Goal: Task Accomplishment & Management: Manage account settings

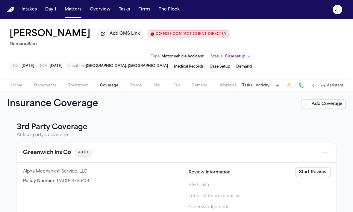
scroll to position [118, 0]
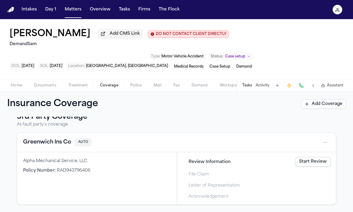
click at [58, 146] on button "Greenwich Ins Co" at bounding box center [47, 142] width 48 height 8
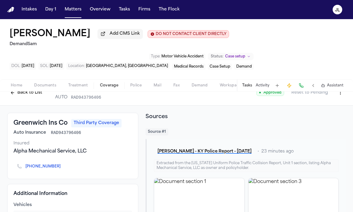
scroll to position [3, 0]
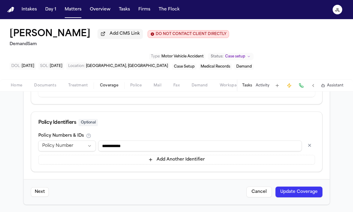
type input "**********"
click at [283, 193] on button "Update Coverage" at bounding box center [298, 192] width 47 height 11
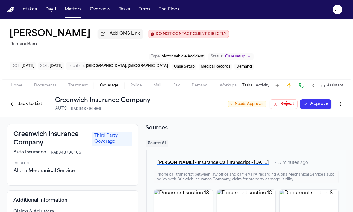
click at [316, 105] on button "Approve" at bounding box center [315, 104] width 31 height 10
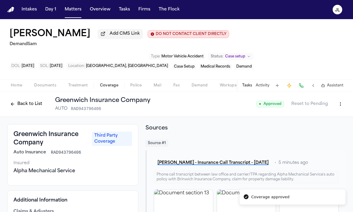
click at [29, 105] on button "Back to List" at bounding box center [26, 104] width 38 height 10
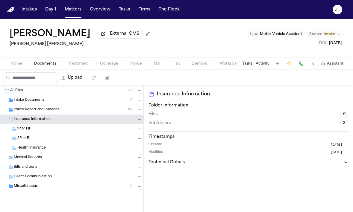
click at [31, 131] on div "1P or PIP" at bounding box center [79, 128] width 125 height 5
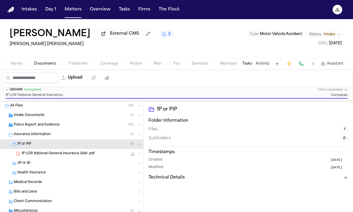
click at [115, 64] on span "Coverage" at bounding box center [109, 63] width 18 height 5
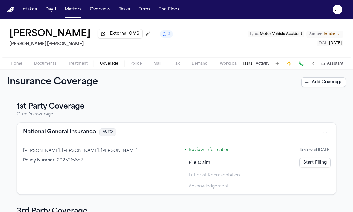
click at [84, 133] on button "National General Insurance" at bounding box center [59, 132] width 73 height 8
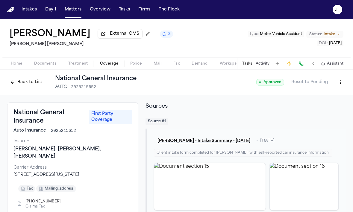
click at [30, 84] on button "Back to List" at bounding box center [26, 83] width 38 height 10
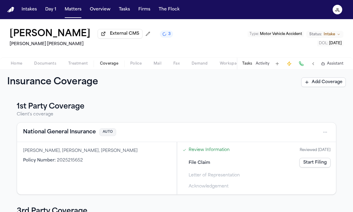
click at [321, 169] on div "File Claim Start Filing" at bounding box center [256, 162] width 153 height 13
click at [320, 167] on link "Start Filing" at bounding box center [314, 163] width 31 height 10
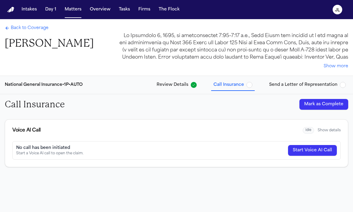
click at [323, 109] on button "Mark as Complete" at bounding box center [323, 104] width 49 height 11
click at [321, 87] on span "Send a Letter of Representation" at bounding box center [303, 85] width 68 height 6
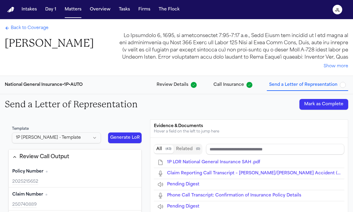
click at [324, 103] on button "Mark as Complete" at bounding box center [323, 104] width 49 height 11
click at [42, 28] on span "Back to Coverage" at bounding box center [30, 28] width 38 height 6
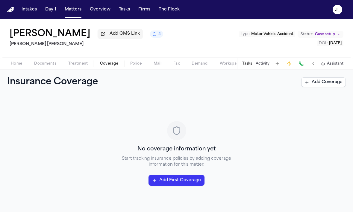
click at [116, 66] on span "Coverage" at bounding box center [109, 63] width 18 height 5
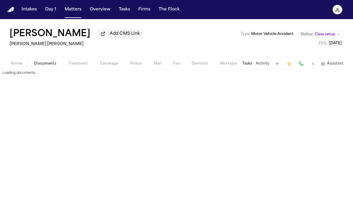
click at [60, 67] on button "Documents" at bounding box center [45, 63] width 34 height 7
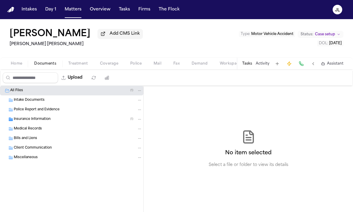
click at [29, 122] on span "Insurance Information" at bounding box center [32, 119] width 37 height 5
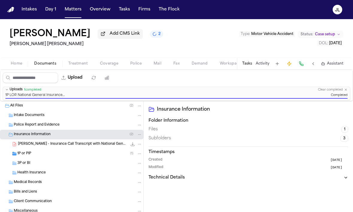
click at [110, 66] on span "Coverage" at bounding box center [109, 63] width 18 height 5
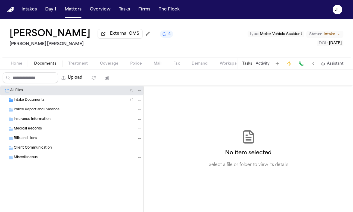
click at [111, 66] on span "Coverage" at bounding box center [109, 63] width 18 height 5
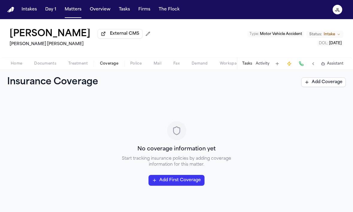
click at [41, 65] on span "Documents" at bounding box center [45, 63] width 22 height 5
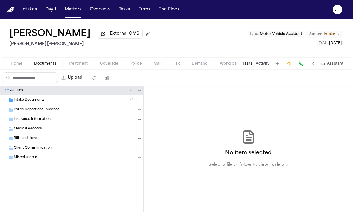
click at [34, 116] on div "Insurance Information" at bounding box center [71, 120] width 143 height 10
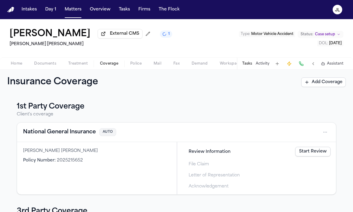
click at [320, 153] on link "Start Review" at bounding box center [312, 152] width 35 height 10
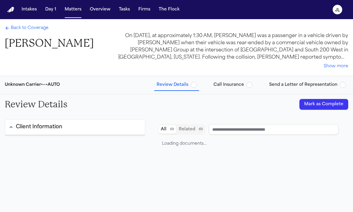
type input "**********"
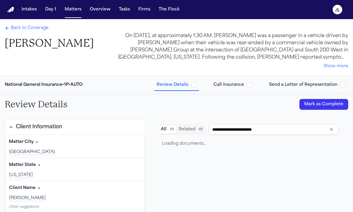
click at [327, 108] on button "Mark as Complete" at bounding box center [323, 104] width 49 height 11
click at [234, 90] on button "Call Insurance" at bounding box center [233, 85] width 44 height 11
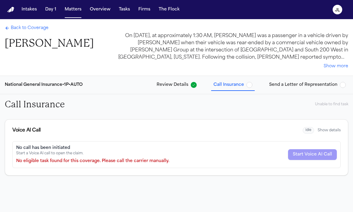
click at [307, 90] on button "Send a Letter of Representation" at bounding box center [307, 85] width 81 height 11
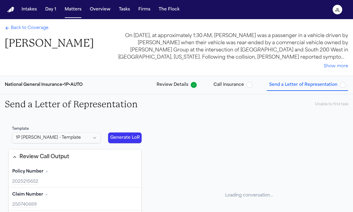
click at [244, 85] on span "Call Insurance" at bounding box center [229, 85] width 31 height 6
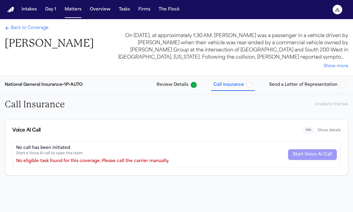
click at [181, 83] on span "Review Details" at bounding box center [173, 85] width 32 height 6
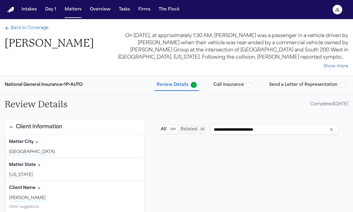
click at [30, 30] on span "Back to Coverage" at bounding box center [30, 28] width 38 height 6
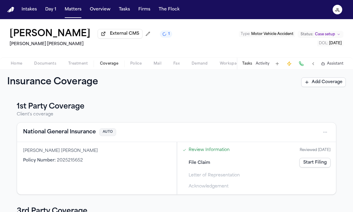
click at [317, 164] on link "Start Filing" at bounding box center [314, 163] width 31 height 10
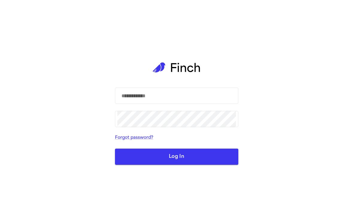
click at [111, 66] on main "​ ​ Forgot password? Log In" at bounding box center [176, 106] width 133 height 212
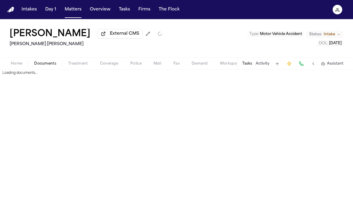
click at [113, 66] on span "Coverage" at bounding box center [109, 63] width 18 height 5
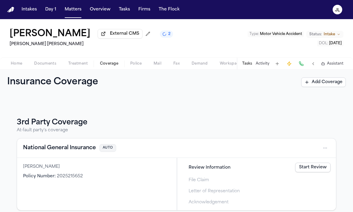
scroll to position [68, 0]
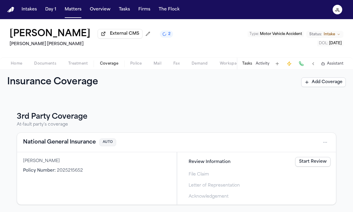
click at [69, 141] on button "National General Insurance" at bounding box center [59, 142] width 73 height 8
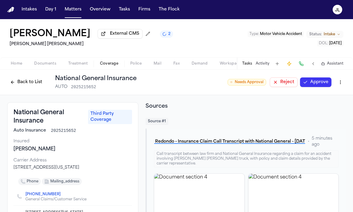
click at [345, 87] on html "Intakes Day 1 Matters Overview Tasks Firms The [PERSON_NAME] [PERSON_NAME] Exte…" at bounding box center [176, 106] width 353 height 212
click at [335, 95] on div "Edit Coverage" at bounding box center [320, 97] width 50 height 10
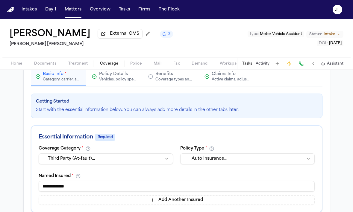
scroll to position [53, 0]
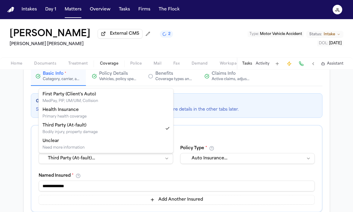
click at [143, 159] on html "**********" at bounding box center [176, 106] width 353 height 212
select select "**********"
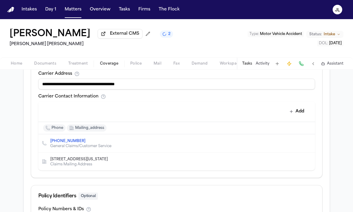
scroll to position [311, 0]
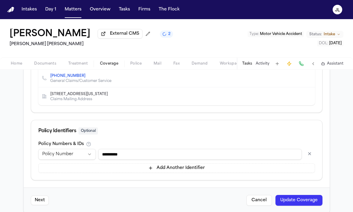
click at [290, 197] on button "Update Coverage" at bounding box center [298, 200] width 47 height 11
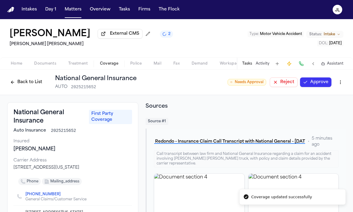
click at [309, 81] on button "Approve" at bounding box center [315, 83] width 31 height 10
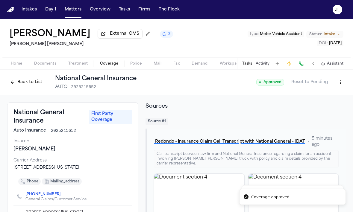
click at [31, 82] on button "Back to List" at bounding box center [26, 83] width 38 height 10
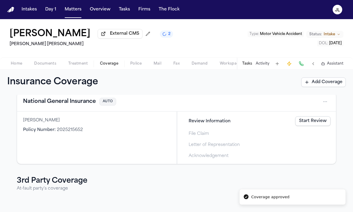
scroll to position [29, 0]
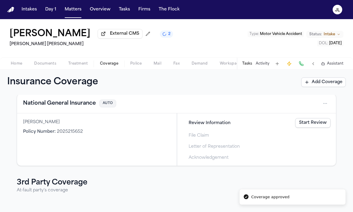
click at [311, 128] on link "Start Review" at bounding box center [312, 123] width 35 height 10
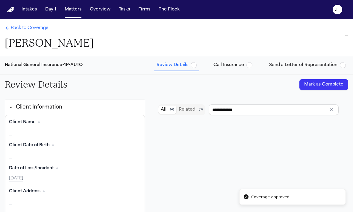
click at [325, 79] on button "Mark as Complete" at bounding box center [323, 84] width 49 height 11
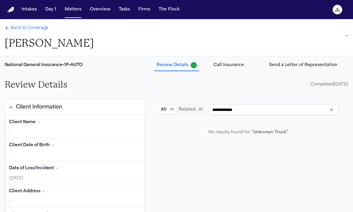
click at [231, 70] on div "National General Insurance • 1P • AUTO Review Details Call Insurance Send a Let…" at bounding box center [176, 65] width 353 height 18
click at [232, 57] on div "National General Insurance • 1P • AUTO Review Details Call Insurance Send a Let…" at bounding box center [176, 65] width 353 height 18
click at [232, 62] on span "Call Insurance" at bounding box center [229, 65] width 31 height 6
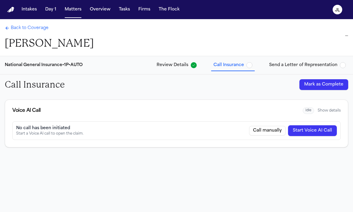
click at [303, 80] on button "Mark as Complete" at bounding box center [323, 84] width 49 height 11
click at [303, 68] on button "Send a Letter of Representation" at bounding box center [307, 65] width 81 height 11
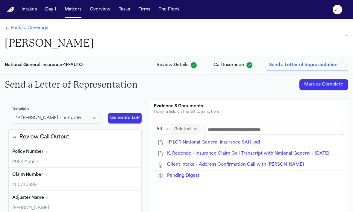
click at [317, 83] on button "Mark as Complete" at bounding box center [323, 84] width 49 height 11
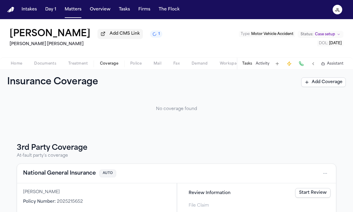
scroll to position [68, 0]
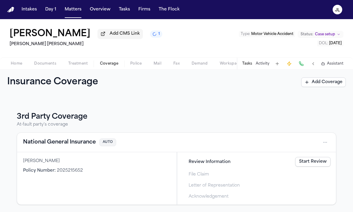
click at [80, 143] on button "National General Insurance" at bounding box center [59, 142] width 73 height 8
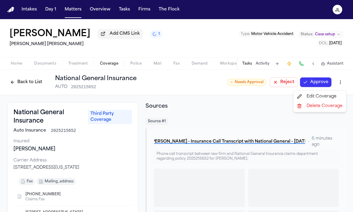
click at [341, 84] on html "Intakes Day 1 Matters Overview Tasks Firms The [PERSON_NAME] [PERSON_NAME] Add …" at bounding box center [176, 106] width 353 height 212
click at [326, 97] on div "Edit Coverage" at bounding box center [320, 97] width 50 height 10
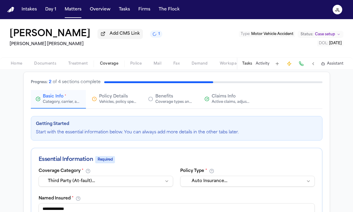
scroll to position [38, 0]
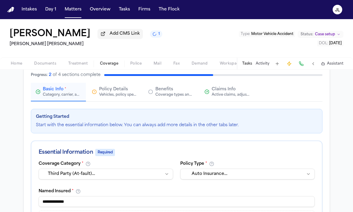
click at [131, 175] on html "**********" at bounding box center [176, 106] width 353 height 212
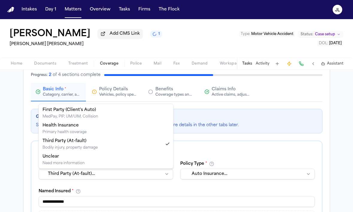
select select "**********"
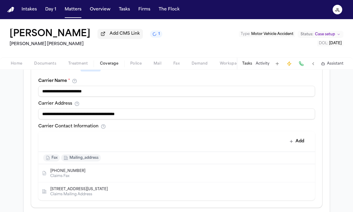
scroll to position [320, 0]
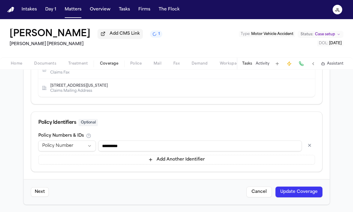
click at [297, 190] on button "Update Coverage" at bounding box center [298, 192] width 47 height 11
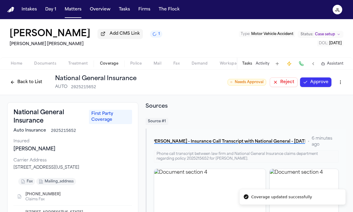
click at [314, 87] on button "Approve" at bounding box center [315, 83] width 31 height 10
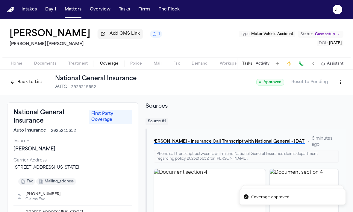
click at [32, 85] on button "Back to List" at bounding box center [26, 83] width 38 height 10
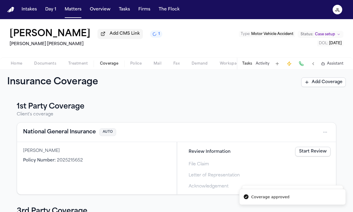
click at [321, 155] on link "Start Review" at bounding box center [312, 152] width 35 height 10
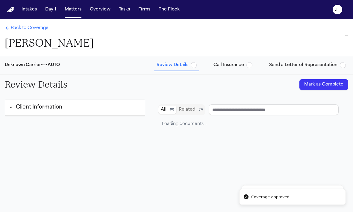
type input "**********"
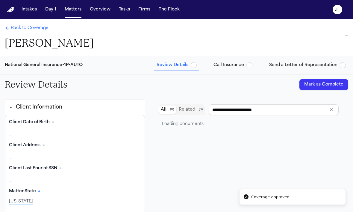
click at [334, 83] on button "Mark as Complete" at bounding box center [323, 84] width 49 height 11
click at [239, 69] on button "Call Insurance" at bounding box center [233, 65] width 44 height 11
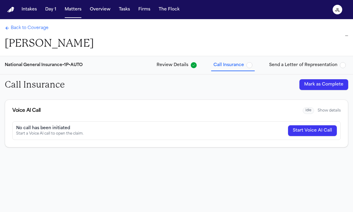
click at [322, 88] on button "Mark as Complete" at bounding box center [323, 84] width 49 height 11
click at [306, 69] on button "Send a Letter of Representation" at bounding box center [307, 65] width 81 height 11
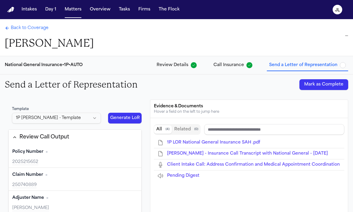
click at [315, 83] on button "Mark as Complete" at bounding box center [323, 84] width 49 height 11
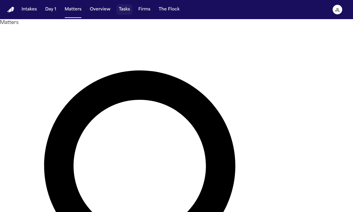
click at [119, 12] on button "Tasks" at bounding box center [124, 9] width 16 height 11
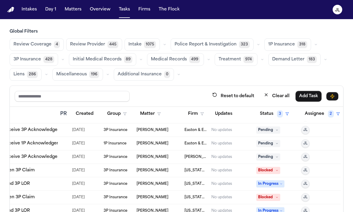
scroll to position [174, 93]
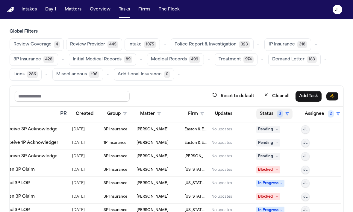
click at [281, 113] on span "3" at bounding box center [280, 113] width 6 height 7
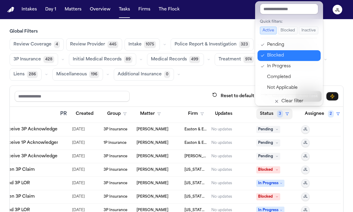
click at [281, 59] on div "Blocked" at bounding box center [292, 55] width 50 height 7
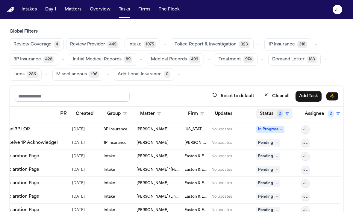
click at [273, 113] on button "Status 2" at bounding box center [274, 114] width 36 height 11
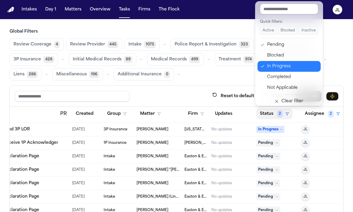
click at [281, 67] on div "In Progress" at bounding box center [292, 66] width 50 height 7
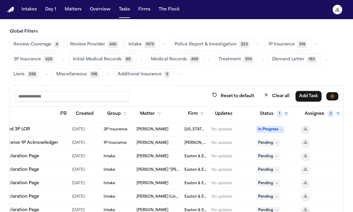
scroll to position [174, 0]
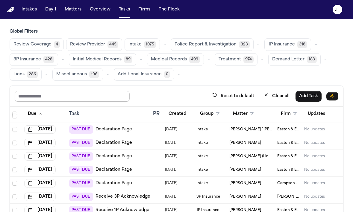
click at [74, 93] on input "text" at bounding box center [72, 96] width 115 height 11
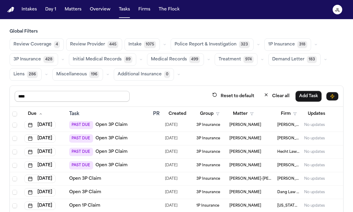
scroll to position [3, 0]
type input "****"
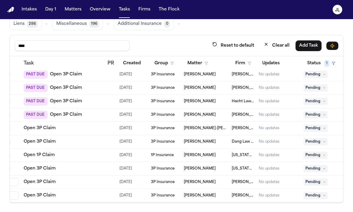
scroll to position [3, 88]
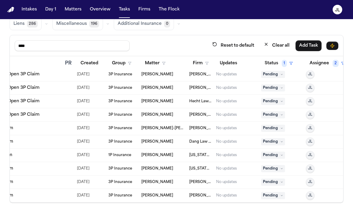
click at [273, 114] on span "Pending" at bounding box center [273, 114] width 24 height 7
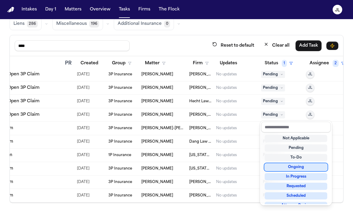
scroll to position [87, 0]
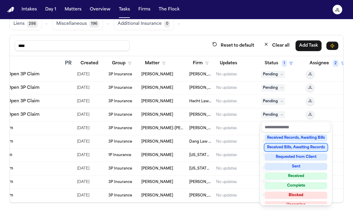
click at [247, 112] on table "Due Task PR Created Group Matter Firm Updates Status 1 Assignee 2 Aug 8, 2025 P…" at bounding box center [134, 127] width 424 height 149
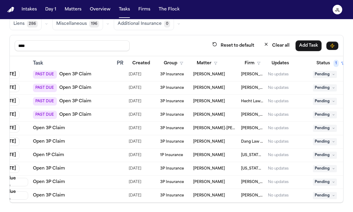
scroll to position [3, 93]
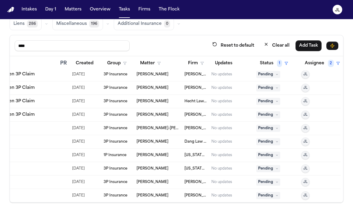
click at [266, 183] on span "Pending" at bounding box center [268, 182] width 24 height 7
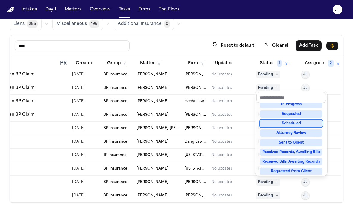
scroll to position [93, 0]
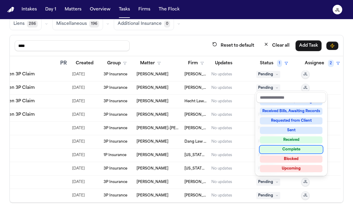
click at [275, 149] on div "Complete" at bounding box center [291, 149] width 63 height 7
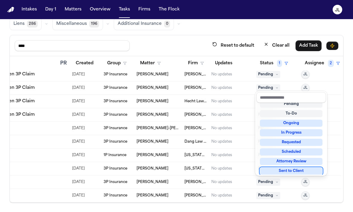
scroll to position [0, 93]
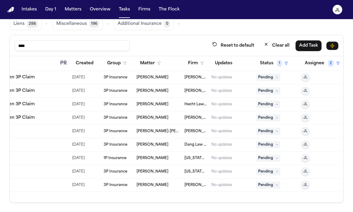
click at [266, 184] on span "Pending" at bounding box center [268, 185] width 24 height 7
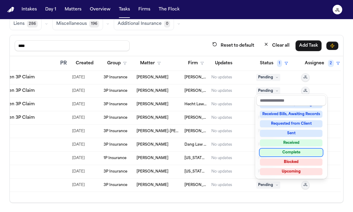
click at [269, 150] on div "Complete" at bounding box center [291, 152] width 63 height 7
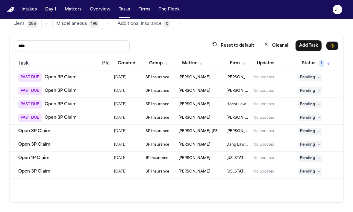
scroll to position [0, 0]
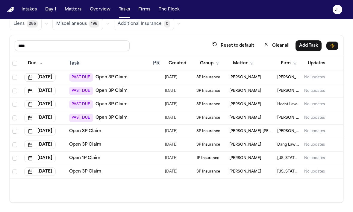
click at [104, 80] on link "Open 3P Claim" at bounding box center [112, 78] width 32 height 6
click at [203, 72] on td "3P Insurance" at bounding box center [210, 77] width 33 height 13
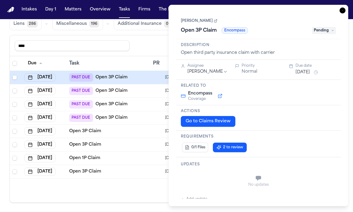
click at [340, 13] on icon "button" at bounding box center [343, 10] width 6 height 6
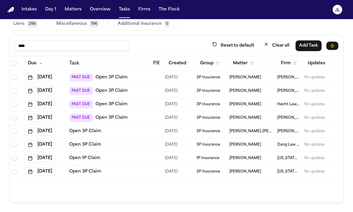
scroll to position [0, 93]
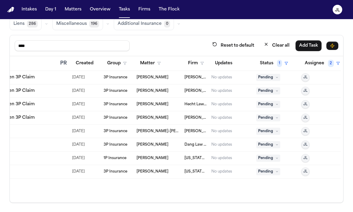
click at [275, 77] on span "Pending" at bounding box center [268, 77] width 24 height 7
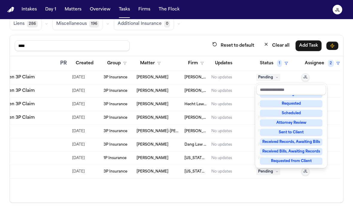
scroll to position [93, 0]
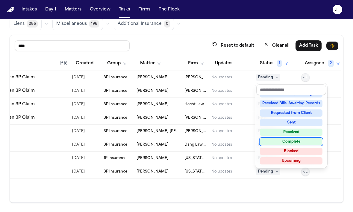
click at [281, 143] on div "Complete" at bounding box center [291, 141] width 63 height 7
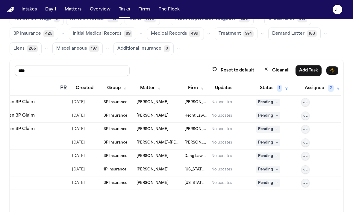
scroll to position [0, 0]
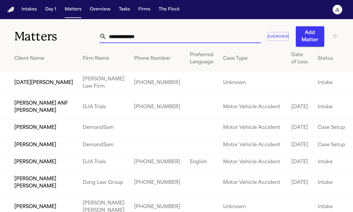
click at [151, 36] on input "text" at bounding box center [184, 36] width 154 height 13
paste input "**********"
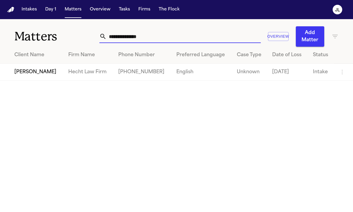
type input "**********"
click at [40, 71] on td "[PERSON_NAME]" at bounding box center [31, 72] width 63 height 17
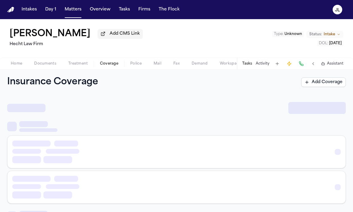
click at [106, 64] on span "Coverage" at bounding box center [109, 63] width 18 height 5
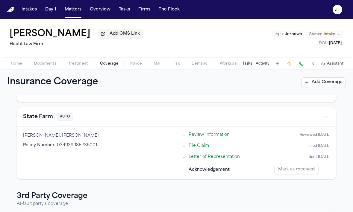
scroll to position [133, 0]
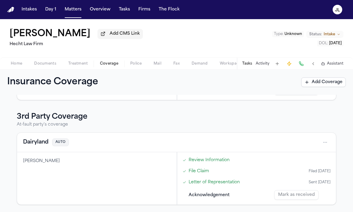
click at [39, 142] on button "Dairyland" at bounding box center [35, 142] width 25 height 8
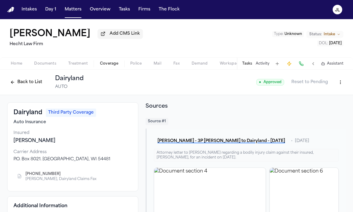
click at [21, 86] on button "Back to List" at bounding box center [26, 83] width 38 height 10
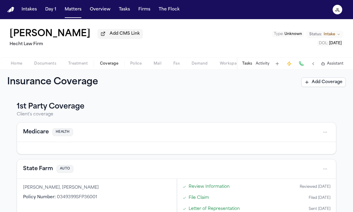
click at [44, 63] on span "Documents" at bounding box center [45, 63] width 22 height 5
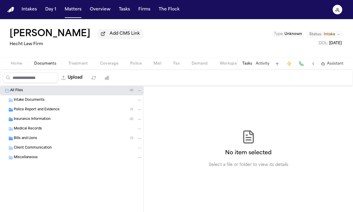
click at [33, 122] on span "Insurance Information" at bounding box center [32, 119] width 37 height 5
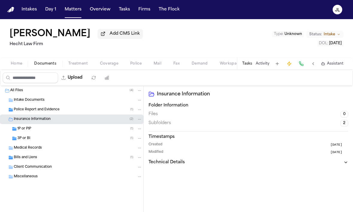
click at [34, 137] on div "3P or BI ( 1 )" at bounding box center [79, 138] width 125 height 5
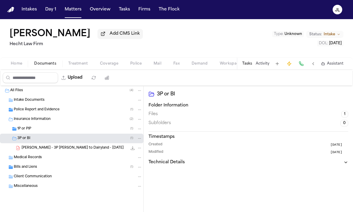
click at [34, 131] on div "1P or PIP ( 1 )" at bounding box center [79, 128] width 125 height 5
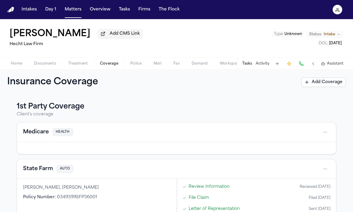
click at [105, 64] on span "Coverage" at bounding box center [109, 63] width 18 height 5
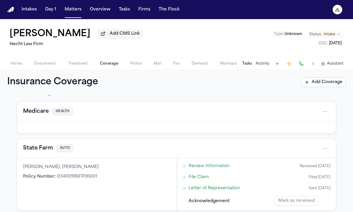
scroll to position [20, 0]
click at [44, 150] on button "State Farm" at bounding box center [38, 149] width 30 height 8
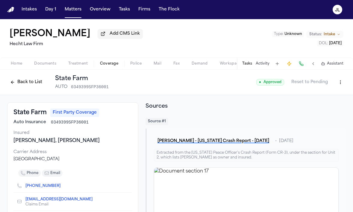
click at [34, 86] on button "Back to List" at bounding box center [26, 83] width 38 height 10
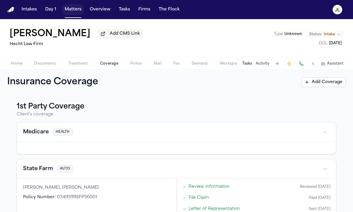
click at [76, 9] on button "Matters" at bounding box center [73, 9] width 22 height 11
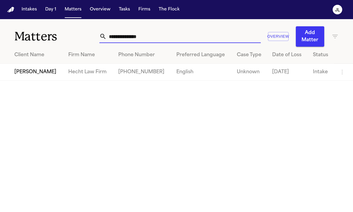
drag, startPoint x: 159, startPoint y: 37, endPoint x: 90, endPoint y: 37, distance: 68.3
click at [91, 37] on div "**********" at bounding box center [176, 33] width 353 height 28
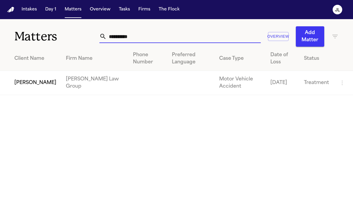
type input "**********"
click at [25, 82] on td "[PERSON_NAME]" at bounding box center [30, 83] width 61 height 24
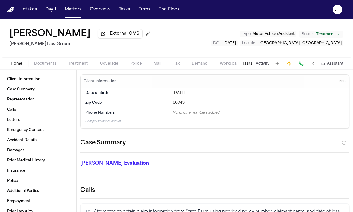
click at [47, 66] on span "Documents" at bounding box center [45, 63] width 22 height 5
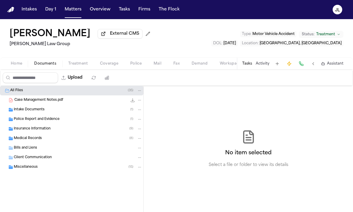
click at [36, 130] on span "Insurance Information" at bounding box center [32, 129] width 37 height 5
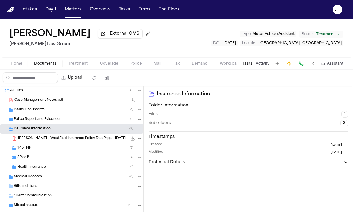
click at [38, 150] on div "1P or PIP ( 3 )" at bounding box center [79, 148] width 125 height 5
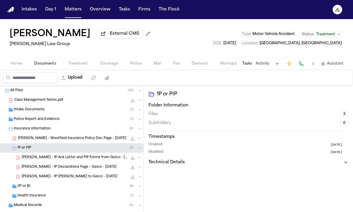
click at [42, 187] on div "3P or BI ( 4 )" at bounding box center [79, 186] width 125 height 5
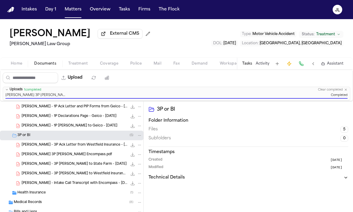
scroll to position [67, 0]
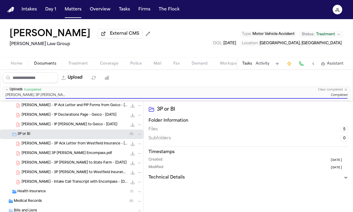
click at [81, 166] on span "S. Yang - 3P LOR to State Farm - 7.29.25" at bounding box center [74, 163] width 105 height 5
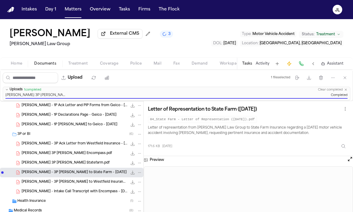
drag, startPoint x: 129, startPoint y: 136, endPoint x: 264, endPoint y: 114, distance: 137.1
click at [101, 154] on div "Intake Documents ( 1 ) Police Report and Evidence ( 1 ) Insurance Information (…" at bounding box center [71, 154] width 143 height 241
click at [53, 164] on span "S. Yang 3P LOR Statefarm.pdf" at bounding box center [66, 163] width 88 height 5
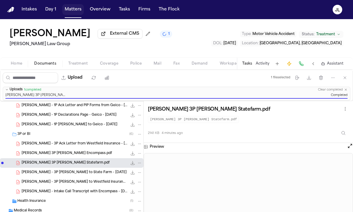
click at [63, 8] on button "Matters" at bounding box center [73, 9] width 22 height 11
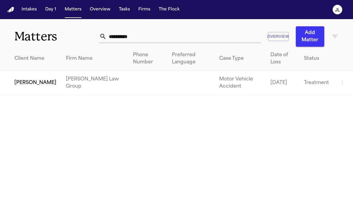
click at [147, 35] on input "**********" at bounding box center [184, 36] width 154 height 13
drag, startPoint x: 147, startPoint y: 35, endPoint x: 88, endPoint y: 36, distance: 59.0
click at [88, 36] on div "**********" at bounding box center [176, 33] width 353 height 28
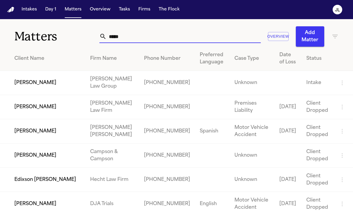
type input "*****"
click at [36, 79] on td "[PERSON_NAME]" at bounding box center [42, 83] width 85 height 24
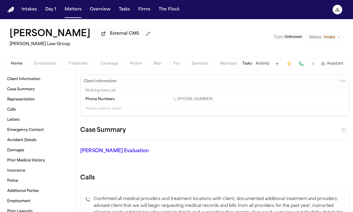
click at [57, 67] on button "Documents" at bounding box center [45, 63] width 34 height 7
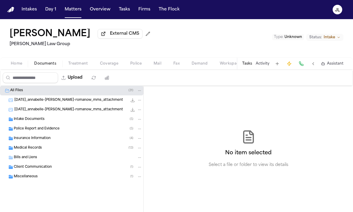
click at [43, 141] on span "Insurance Information" at bounding box center [32, 138] width 37 height 5
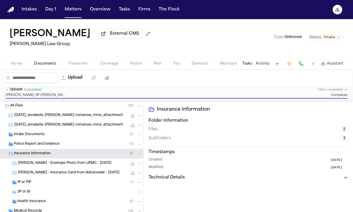
click at [48, 184] on div "1P or PIP ( 1 )" at bounding box center [79, 182] width 125 height 5
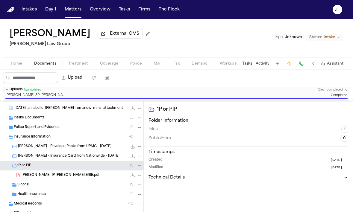
scroll to position [23, 0]
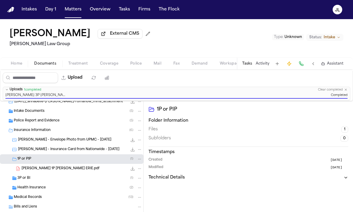
click at [43, 181] on div "3P or BI ( 1 )" at bounding box center [79, 178] width 125 height 5
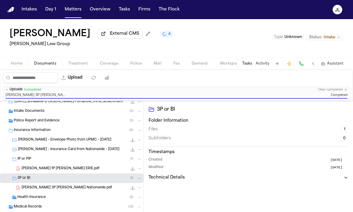
click at [352, 109] on div "3P or BI Folder Information Files 1 Subfolders 0 Timestamps Created 1 day ago M…" at bounding box center [248, 172] width 209 height 143
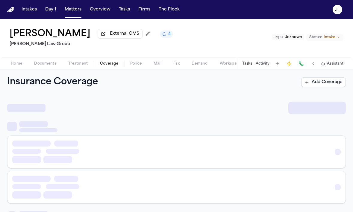
click at [110, 66] on span "Coverage" at bounding box center [109, 63] width 18 height 5
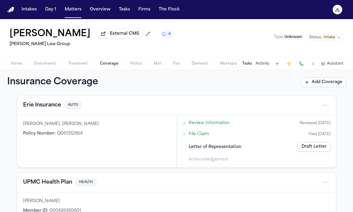
scroll to position [21, 0]
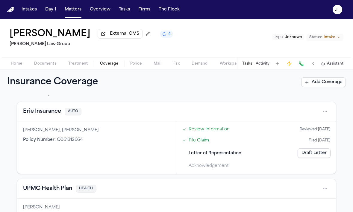
click at [325, 155] on link "Draft Letter" at bounding box center [314, 154] width 33 height 10
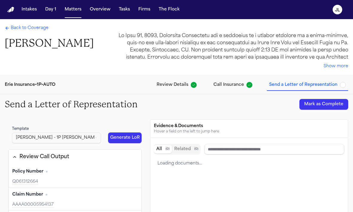
click at [327, 100] on button "Mark as Complete" at bounding box center [323, 104] width 49 height 11
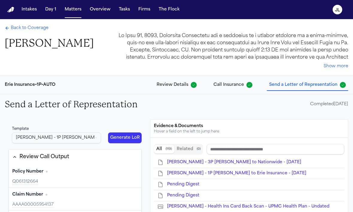
click at [33, 29] on span "Back to Coverage" at bounding box center [30, 28] width 38 height 6
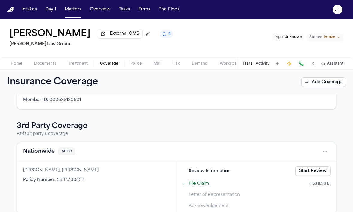
scroll to position [150, 0]
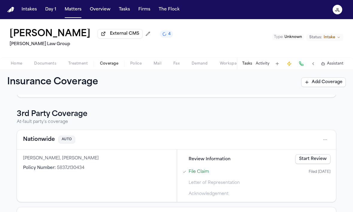
click at [47, 142] on button "Nationwide" at bounding box center [39, 140] width 32 height 8
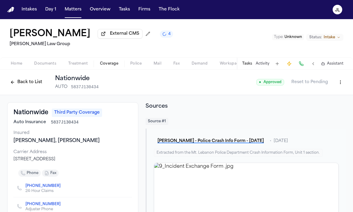
click at [33, 83] on button "Back to List" at bounding box center [26, 83] width 38 height 10
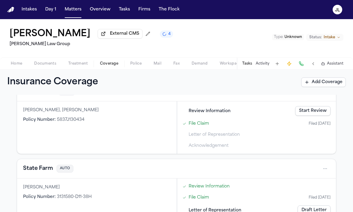
scroll to position [195, 0]
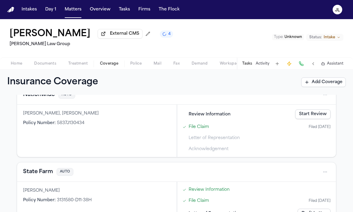
click at [305, 114] on link "Start Review" at bounding box center [312, 115] width 35 height 10
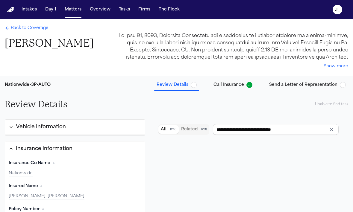
click at [231, 85] on span "Call Insurance" at bounding box center [229, 85] width 31 height 6
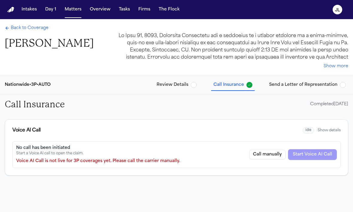
click at [303, 86] on span "Send a Letter of Representation" at bounding box center [303, 85] width 68 height 6
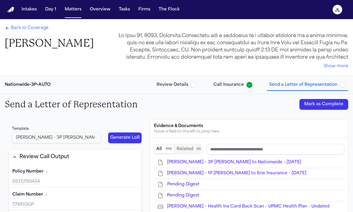
click at [310, 103] on button "Mark as Complete" at bounding box center [323, 104] width 49 height 11
click at [176, 81] on button "Review Details" at bounding box center [176, 85] width 45 height 11
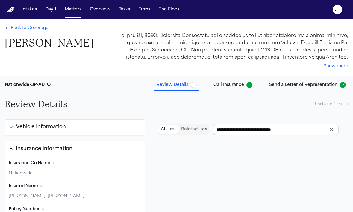
click at [33, 32] on div "Back to Coverage Annabelle Clippinger" at bounding box center [49, 37] width 89 height 25
click at [33, 29] on span "Back to Coverage" at bounding box center [30, 28] width 38 height 6
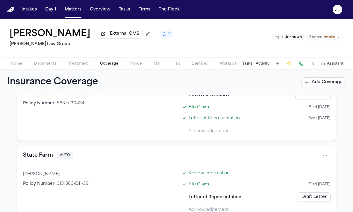
scroll to position [229, 0]
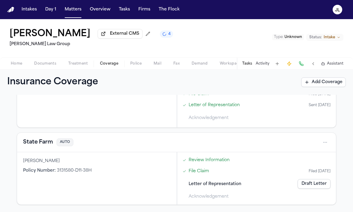
click at [44, 143] on button "State Farm" at bounding box center [38, 142] width 30 height 8
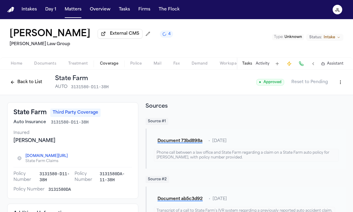
click at [30, 86] on button "Back to List" at bounding box center [26, 83] width 38 height 10
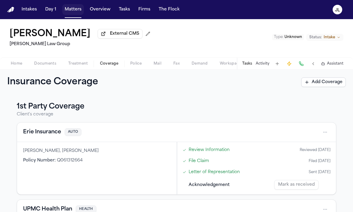
click at [72, 10] on button "Matters" at bounding box center [73, 9] width 22 height 11
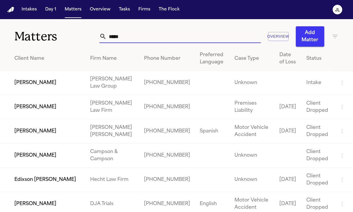
drag, startPoint x: 125, startPoint y: 37, endPoint x: 95, endPoint y: 37, distance: 29.9
click at [95, 37] on div "Matters ***** Overview Add Matter" at bounding box center [176, 33] width 353 height 28
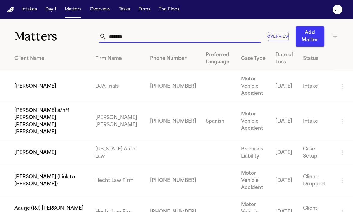
type input "*******"
click at [38, 82] on td "[PERSON_NAME]" at bounding box center [45, 86] width 90 height 31
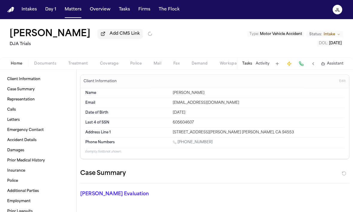
click at [41, 63] on span "Documents" at bounding box center [45, 63] width 22 height 5
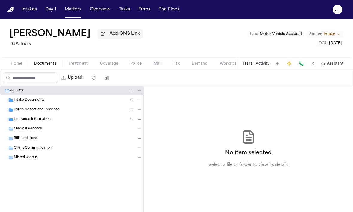
click at [40, 120] on span "Insurance Information" at bounding box center [32, 119] width 37 height 5
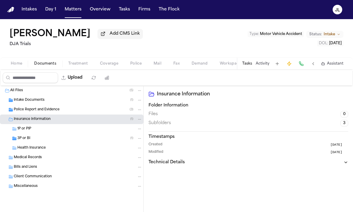
click at [33, 141] on div "3P or BI ( 1 )" at bounding box center [79, 138] width 125 height 5
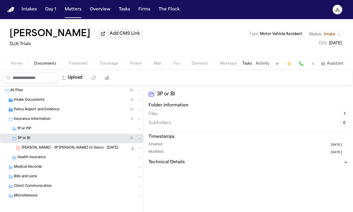
click at [107, 63] on span "Coverage" at bounding box center [109, 63] width 18 height 5
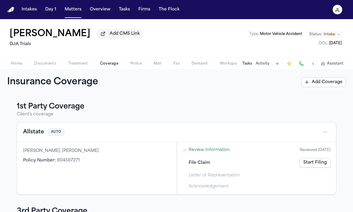
click at [35, 137] on button "Allstate" at bounding box center [33, 132] width 21 height 8
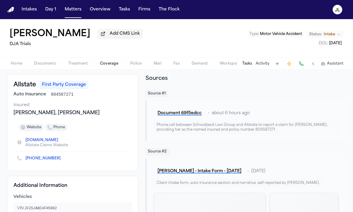
scroll to position [29, 0]
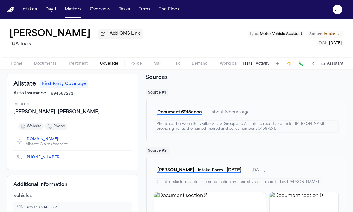
click at [62, 160] on icon "Copy to clipboard" at bounding box center [63, 159] width 2 height 2
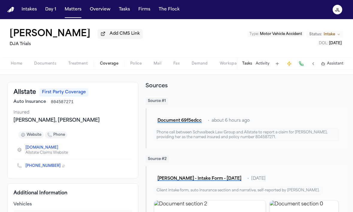
scroll to position [0, 0]
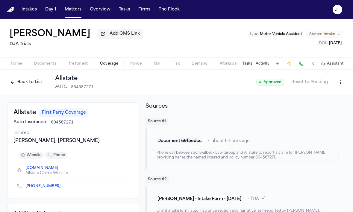
click at [304, 65] on button at bounding box center [301, 64] width 8 height 8
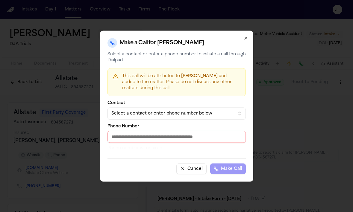
click at [155, 138] on input "Phone Number" at bounding box center [177, 137] width 138 height 12
paste input "**********"
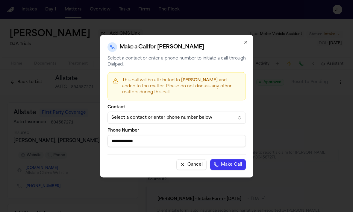
type input "**********"
click at [226, 160] on button "Make Call" at bounding box center [228, 164] width 36 height 11
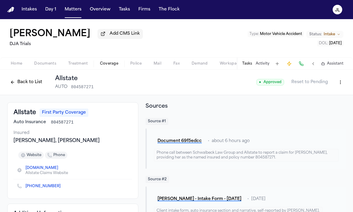
click at [340, 77] on div "Back to List Allstate AUTO 804587271 ● Approved Reset to Pending" at bounding box center [176, 83] width 339 height 16
click at [340, 83] on html "Intakes Day 1 Matters Overview Tasks Firms The Flock JL Caitlyn Aaronson Add CM…" at bounding box center [176, 106] width 353 height 212
click at [308, 98] on div "Edit Coverage" at bounding box center [320, 97] width 50 height 10
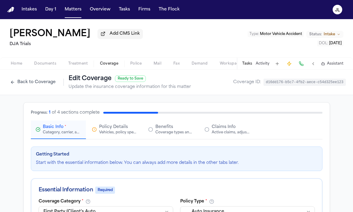
click at [106, 130] on span "Policy Details" at bounding box center [113, 127] width 29 height 6
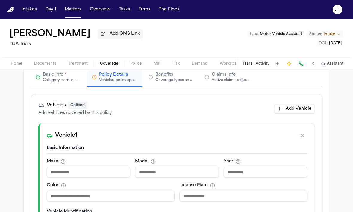
scroll to position [114, 0]
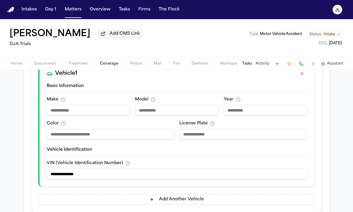
click at [89, 104] on div "Make" at bounding box center [89, 106] width 84 height 19
click at [87, 111] on input at bounding box center [89, 110] width 84 height 11
paste input "**********"
drag, startPoint x: 96, startPoint y: 112, endPoint x: 77, endPoint y: 113, distance: 18.9
click at [77, 113] on input "**********" at bounding box center [89, 110] width 84 height 11
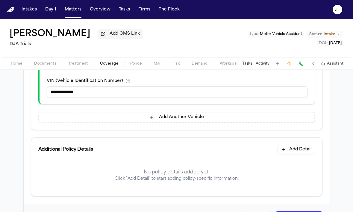
scroll to position [222, 0]
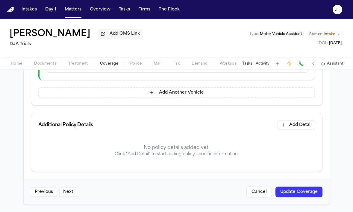
type input "**********"
click at [285, 194] on button "Update Coverage" at bounding box center [298, 192] width 47 height 11
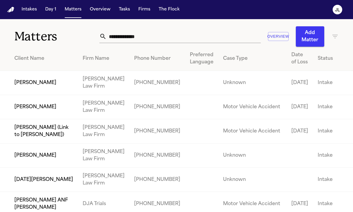
click at [176, 41] on input "text" at bounding box center [184, 36] width 154 height 13
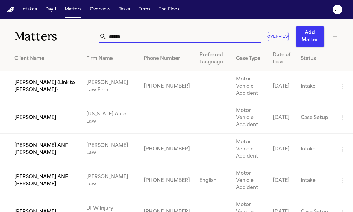
type input "******"
click at [48, 119] on td "[PERSON_NAME]" at bounding box center [40, 117] width 81 height 31
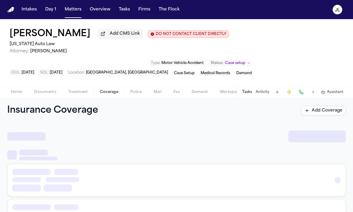
click at [110, 93] on span "Coverage" at bounding box center [109, 92] width 18 height 5
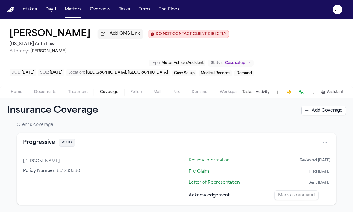
scroll to position [20, 0]
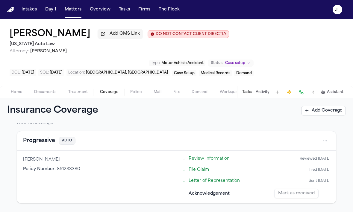
click at [44, 95] on span "Documents" at bounding box center [45, 92] width 22 height 5
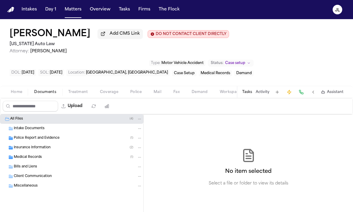
click at [36, 151] on span "Insurance Information" at bounding box center [32, 148] width 37 height 5
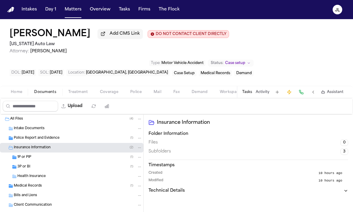
click at [36, 162] on div "1P or PIP ( 1 )" at bounding box center [71, 158] width 143 height 10
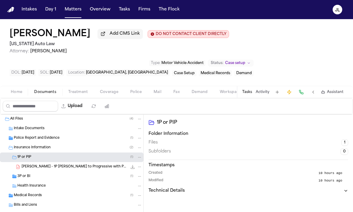
click at [36, 174] on div "3P or BI ( 1 )" at bounding box center [71, 177] width 143 height 10
